Goal: Find specific page/section: Find specific page/section

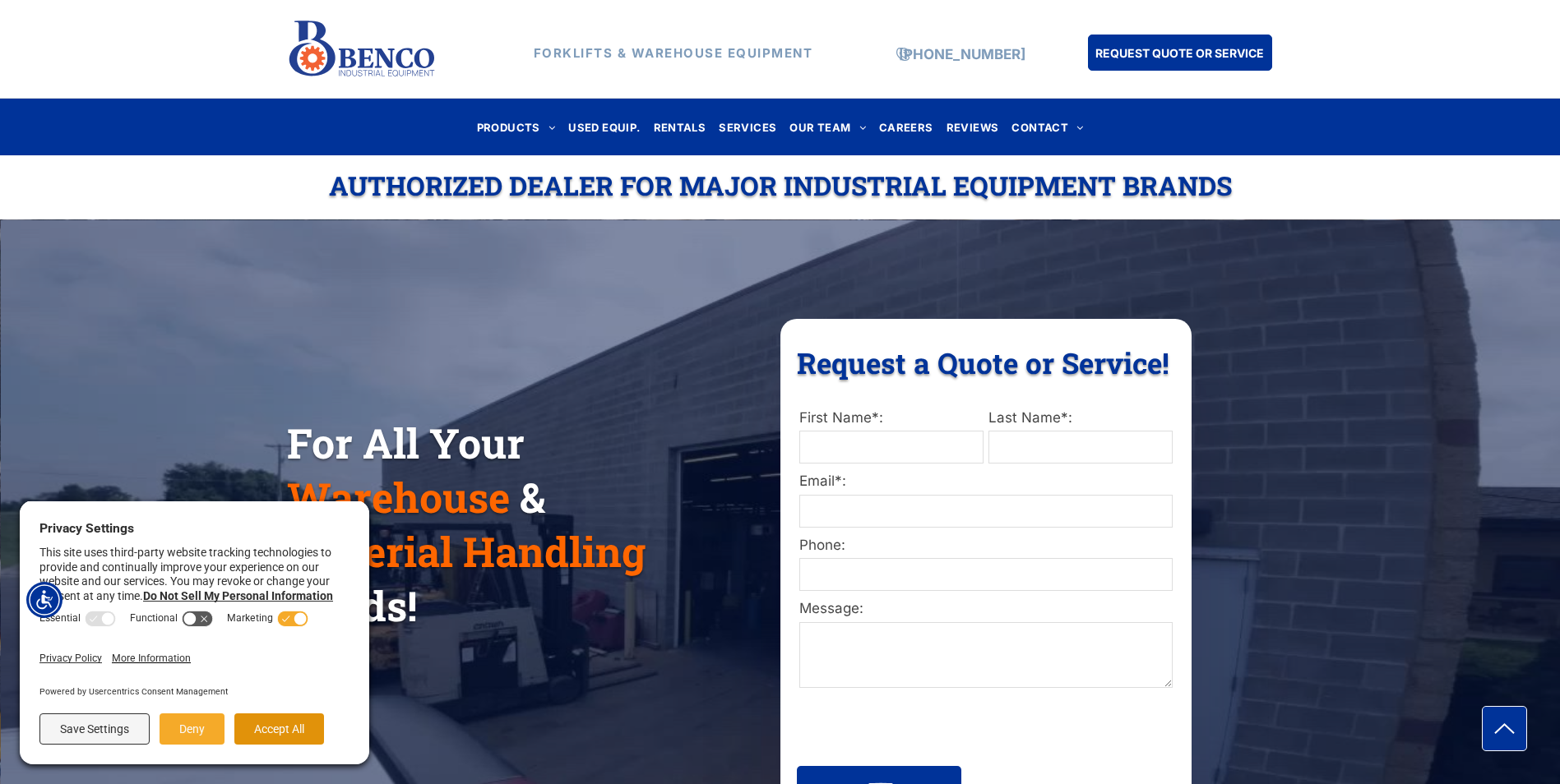
click at [276, 725] on button "Accept All" at bounding box center [279, 729] width 90 height 31
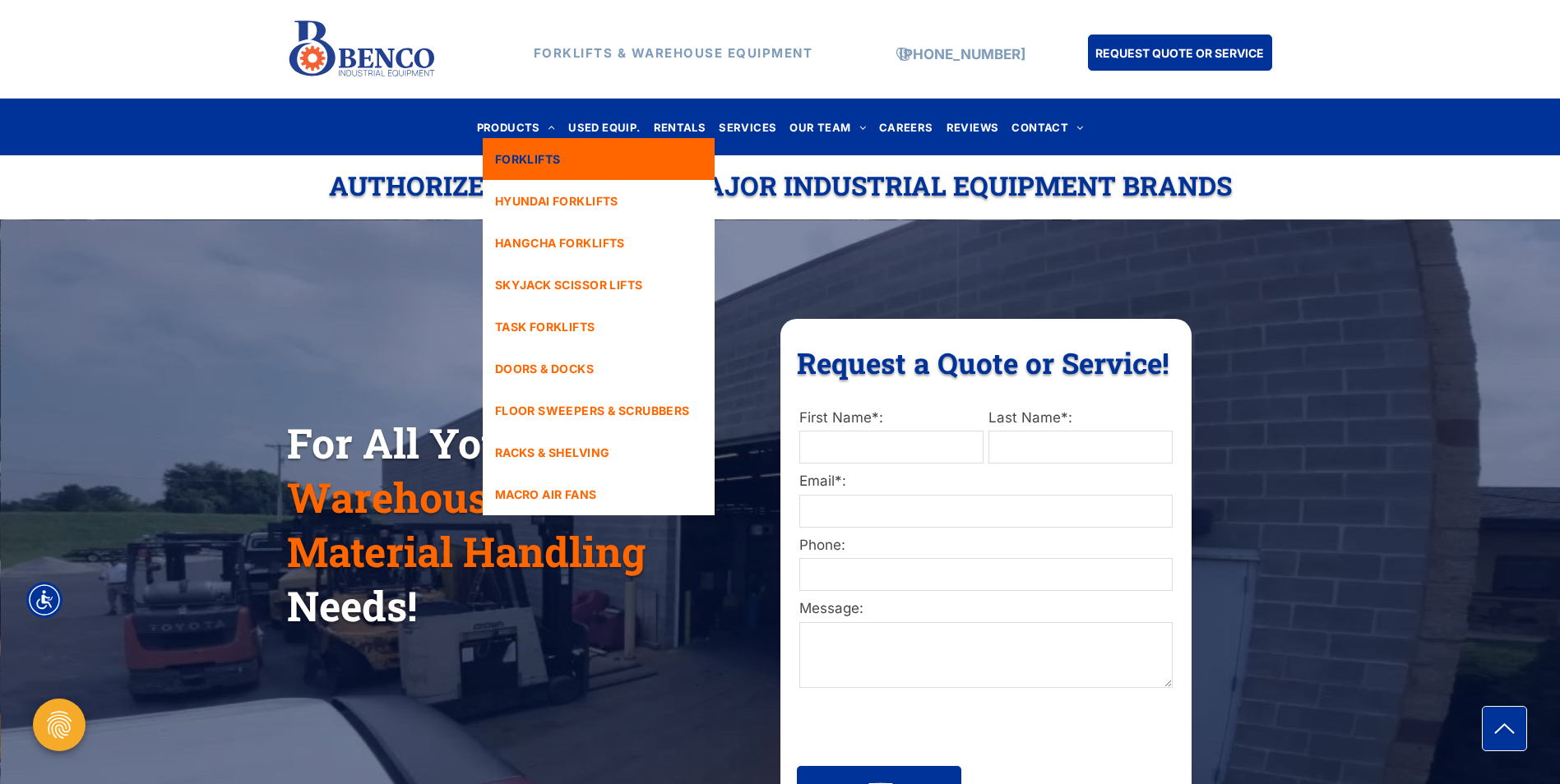
click at [530, 151] on span "FORKLIFTS" at bounding box center [527, 159] width 66 height 18
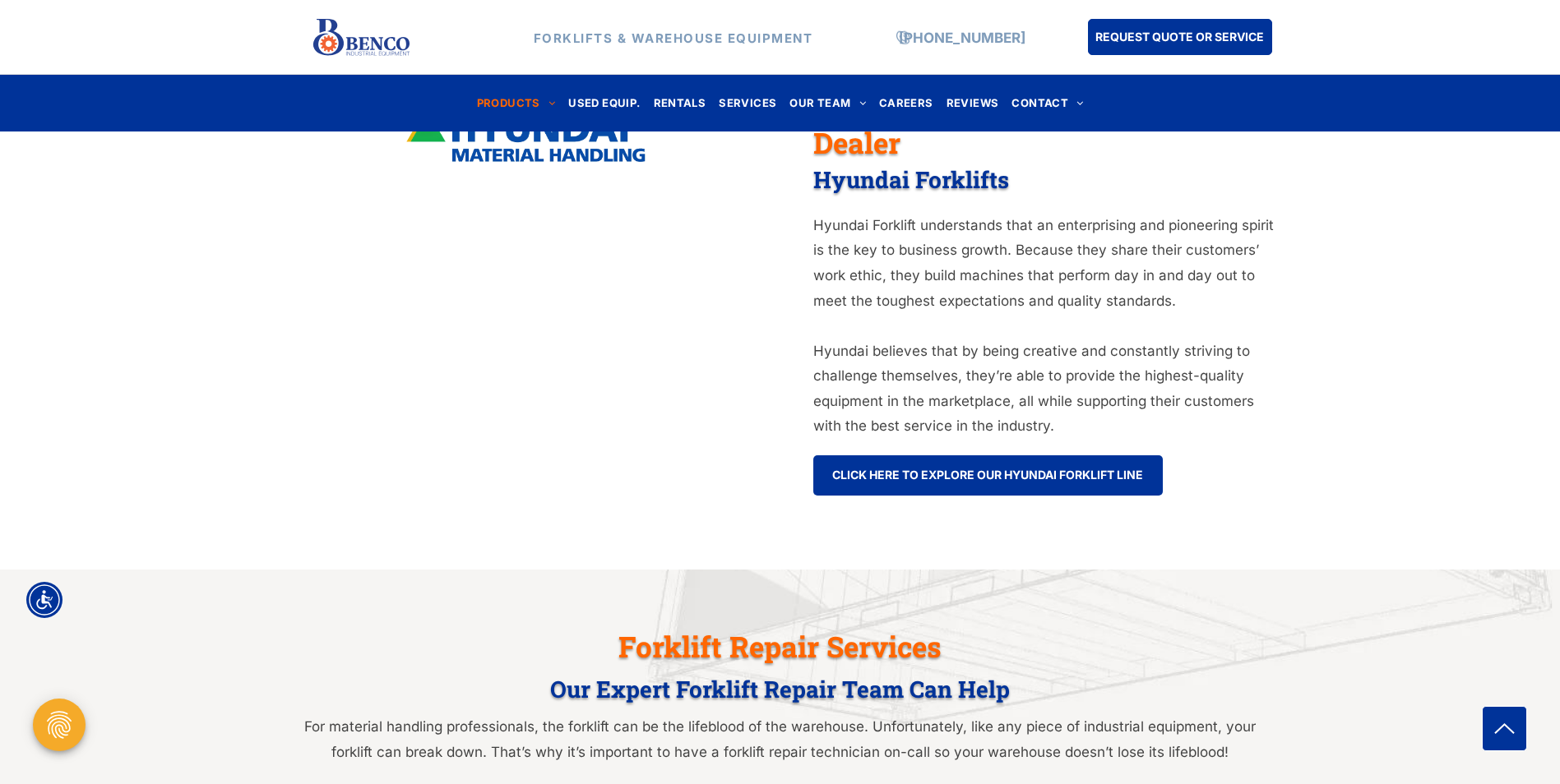
scroll to position [329, 0]
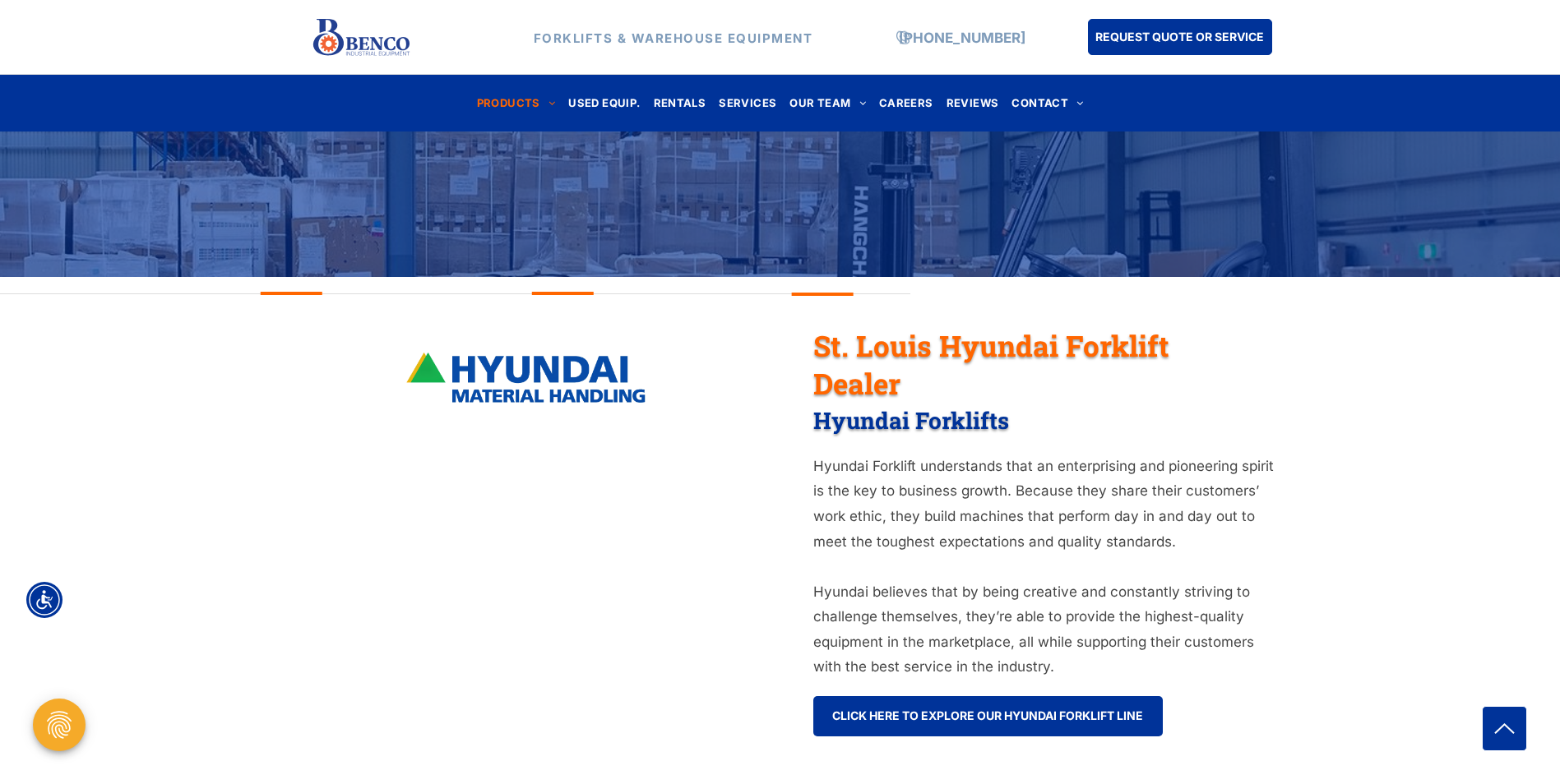
click at [1500, 522] on div "St. Louis Hyundai Forklift Dealer Hyundai Forklifts Hyundai Forklift understand…" at bounding box center [780, 561] width 1560 height 496
